Goal: Transaction & Acquisition: Obtain resource

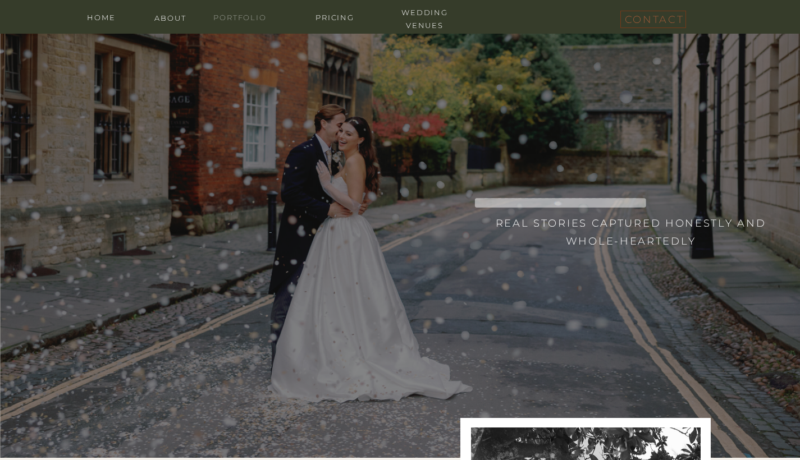
click at [233, 21] on nav "portfolio" at bounding box center [240, 16] width 67 height 11
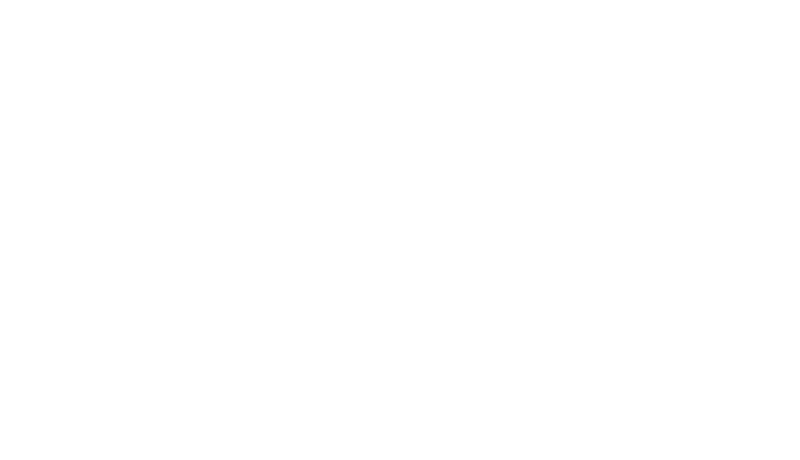
scroll to position [7801, 1]
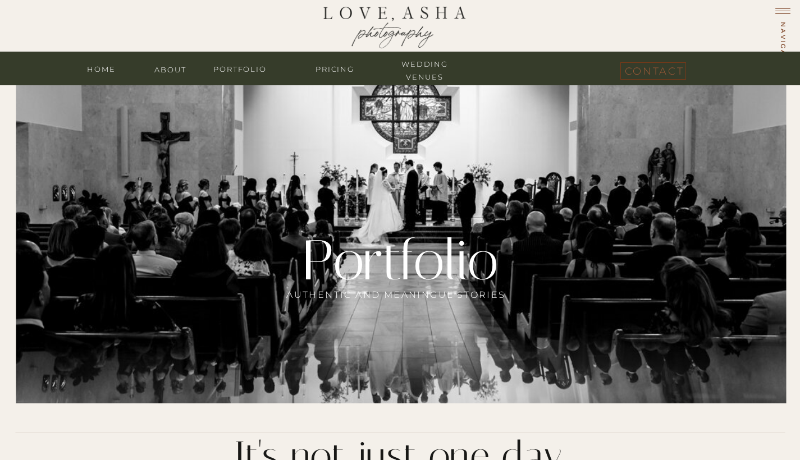
scroll to position [0, 0]
click at [327, 72] on nav "Pricing" at bounding box center [334, 68] width 67 height 11
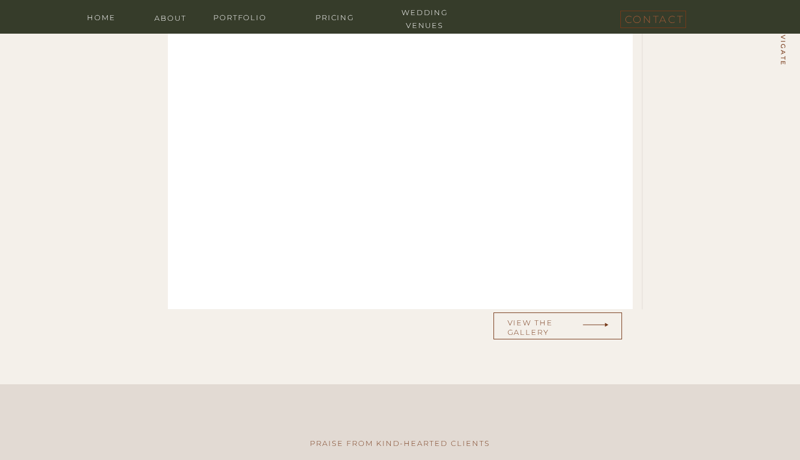
scroll to position [3591, 0]
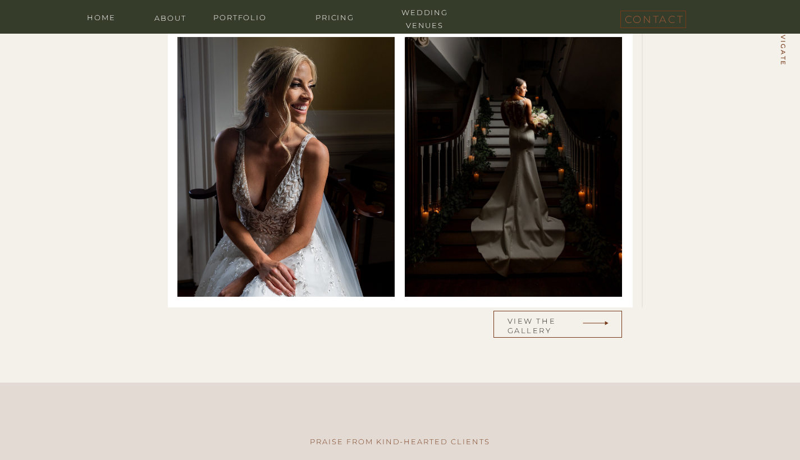
click at [529, 319] on h3 "view the gallery" at bounding box center [544, 324] width 75 height 14
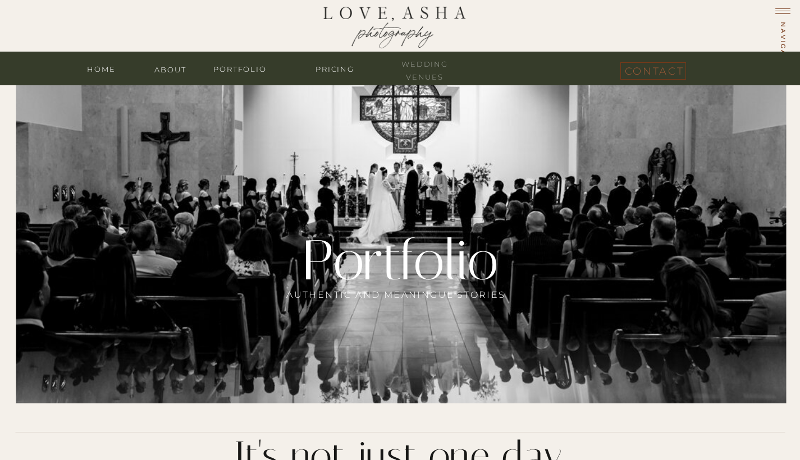
click at [427, 63] on nav "wedding venues" at bounding box center [424, 63] width 67 height 11
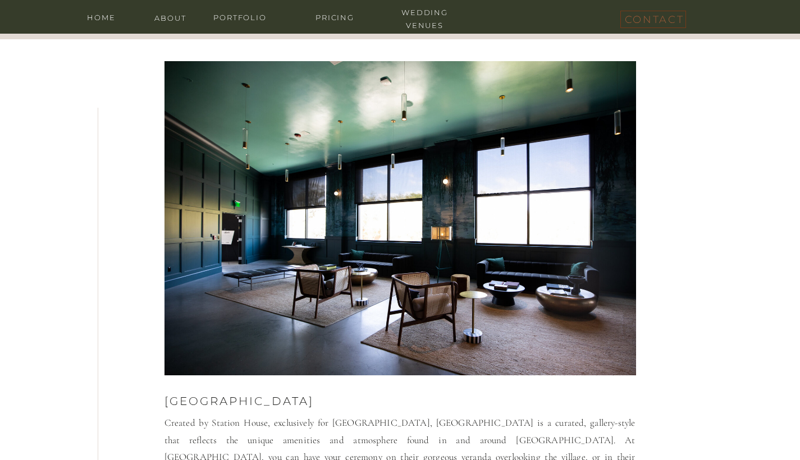
scroll to position [193, 0]
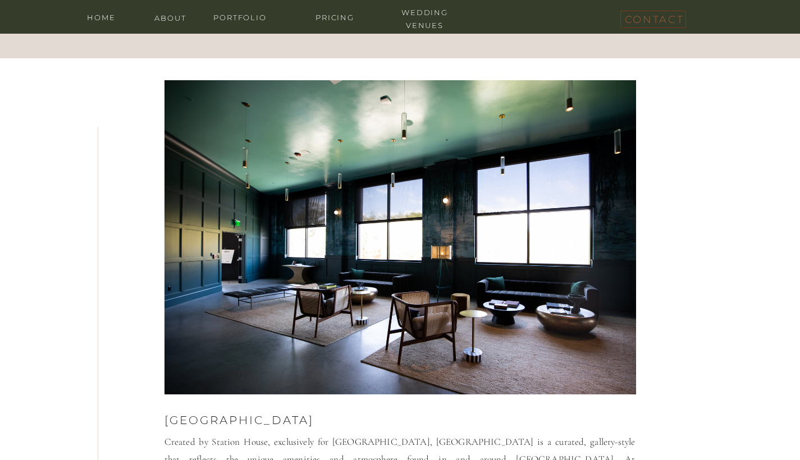
click at [314, 13] on nav "Pricing" at bounding box center [334, 16] width 67 height 11
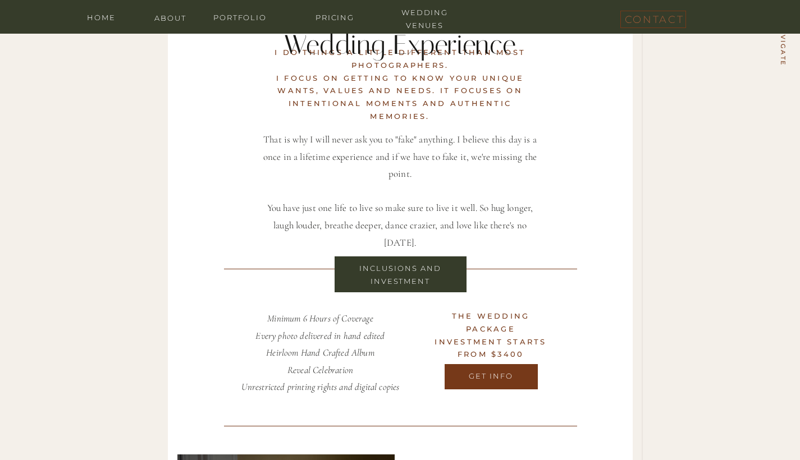
scroll to position [3174, 0]
click at [500, 385] on div at bounding box center [491, 376] width 93 height 25
click at [495, 376] on h3 "get info" at bounding box center [491, 377] width 91 height 14
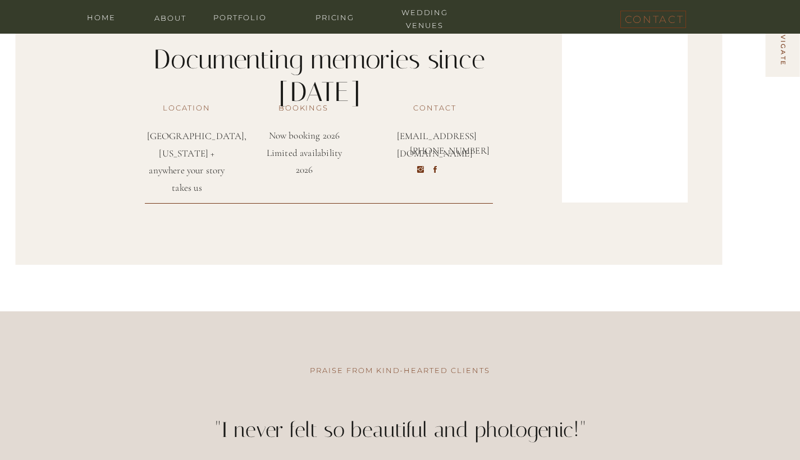
scroll to position [1050, 0]
